Goal: Find specific page/section

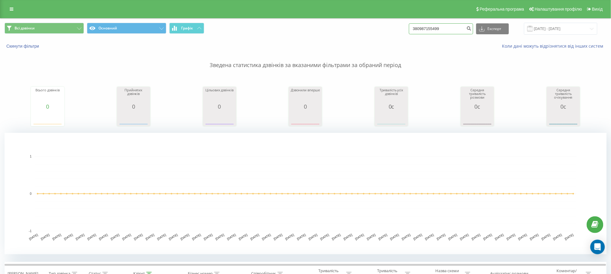
click at [430, 33] on input "380987155499" at bounding box center [441, 28] width 64 height 11
paste input "590252"
type input "380985902529"
